Goal: Transaction & Acquisition: Purchase product/service

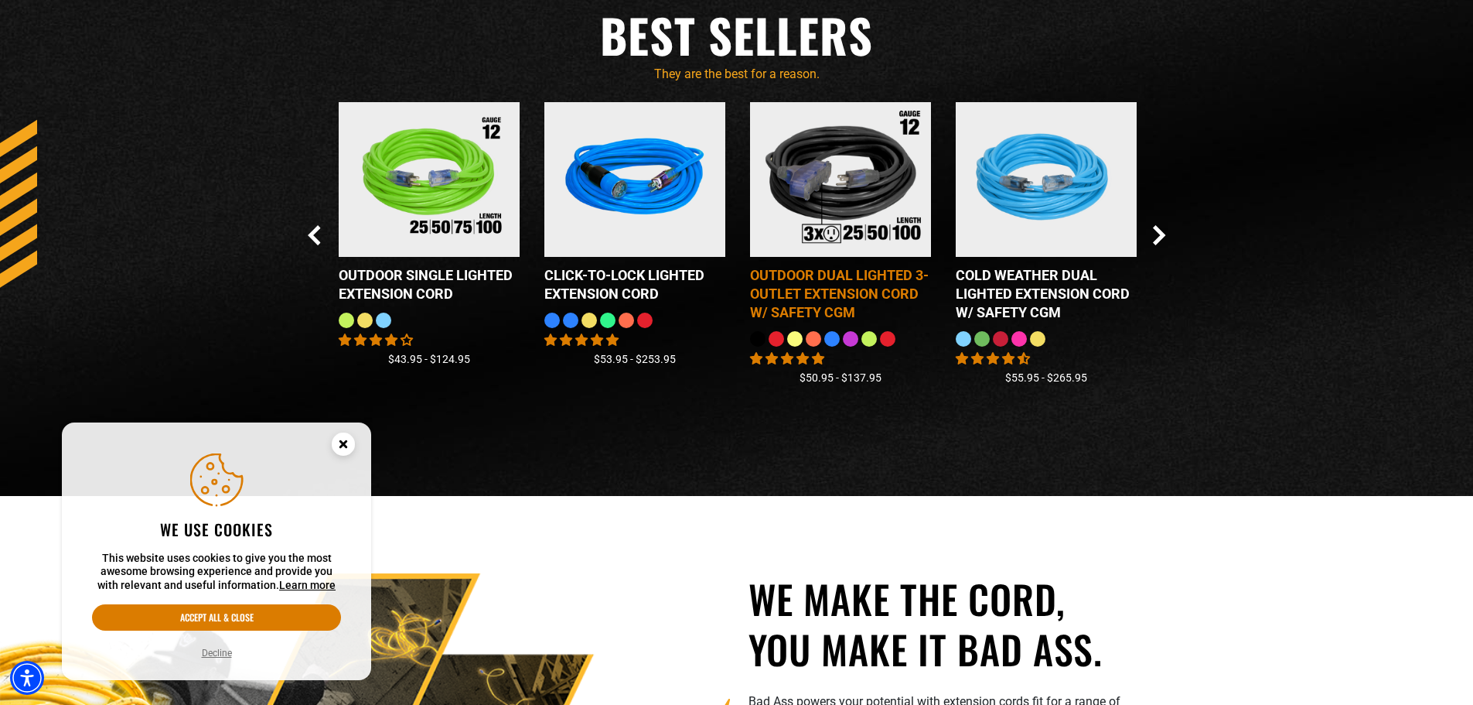
scroll to position [1547, 0]
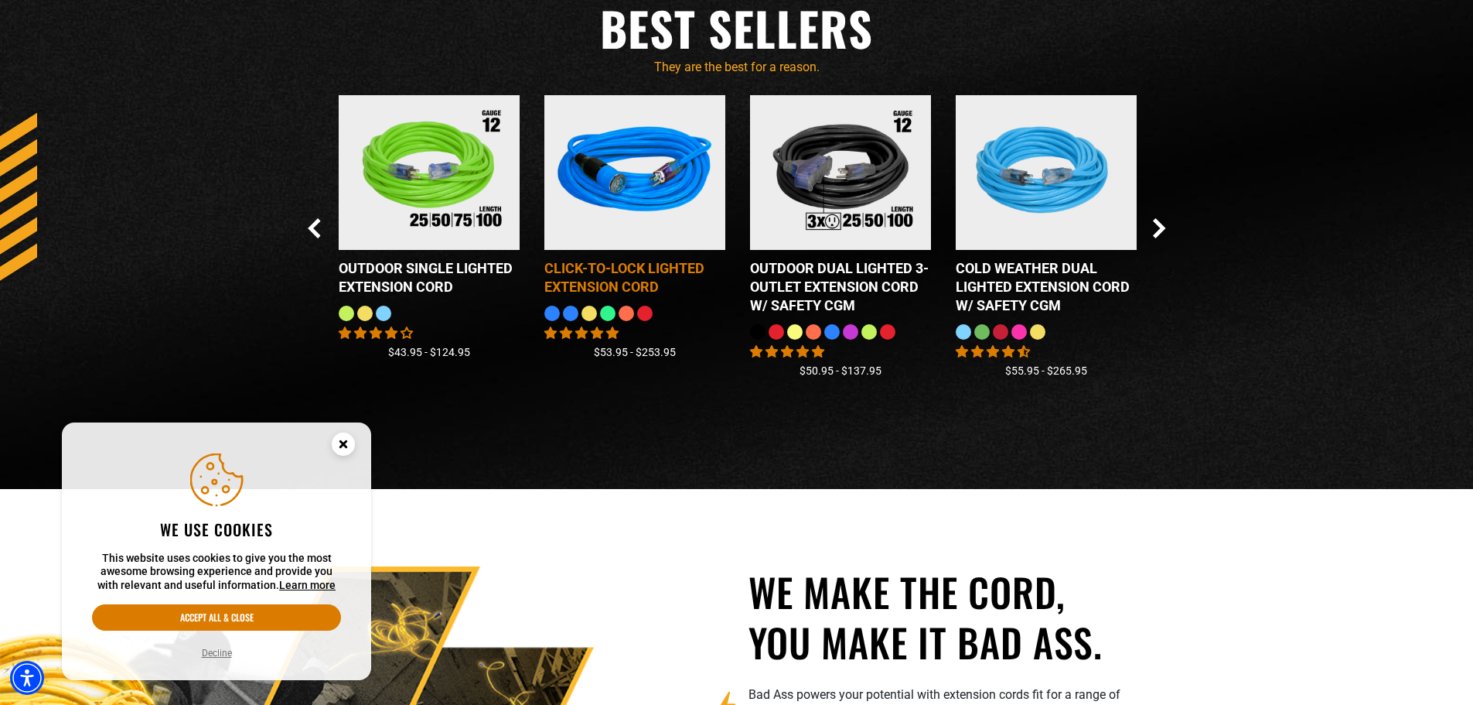
click at [610, 267] on div "Click-to-Lock Lighted Extension Cord" at bounding box center [634, 277] width 181 height 37
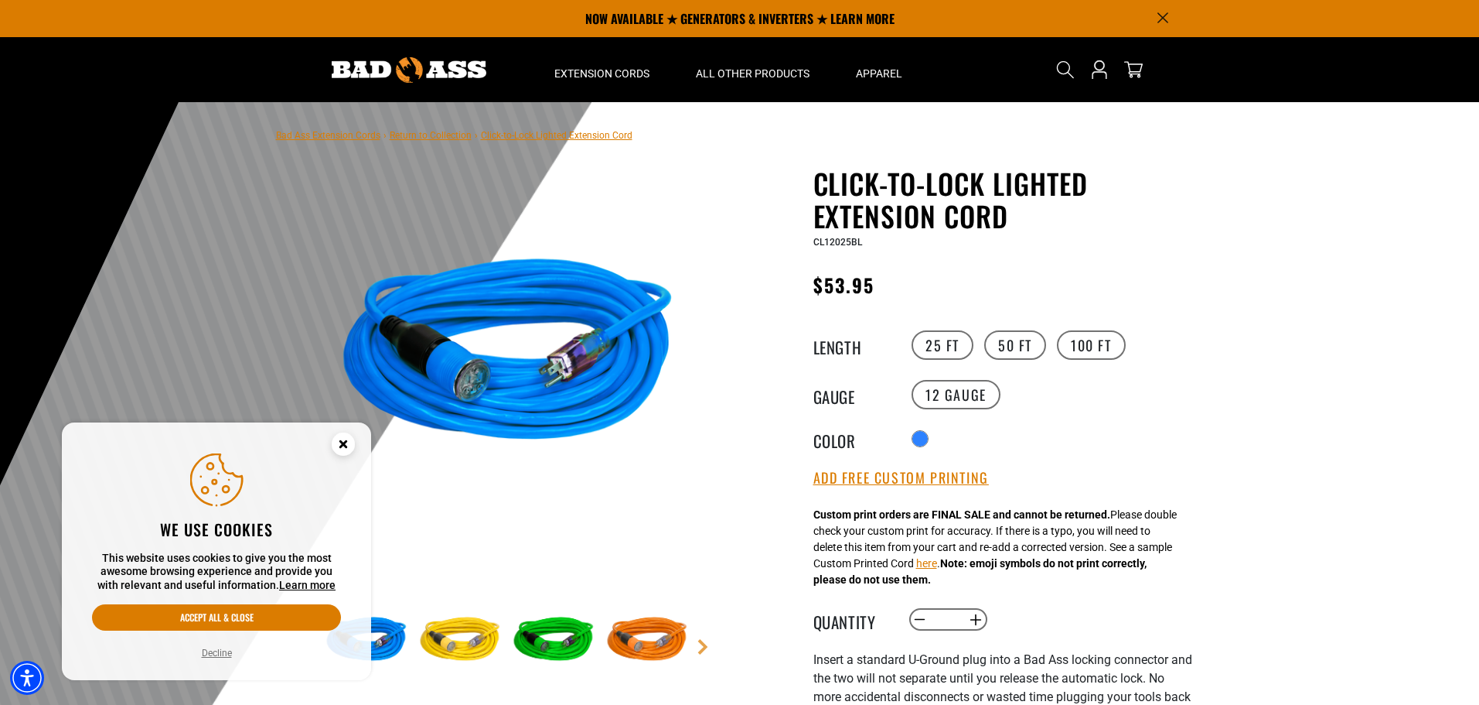
click at [539, 629] on img at bounding box center [554, 640] width 90 height 90
